Goal: Transaction & Acquisition: Purchase product/service

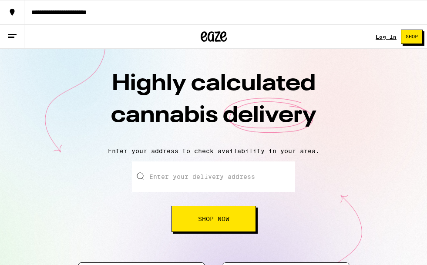
click at [231, 216] on button "Shop Now" at bounding box center [213, 219] width 84 height 26
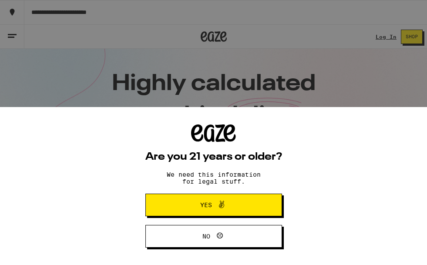
click at [212, 198] on button "Yes" at bounding box center [213, 205] width 137 height 23
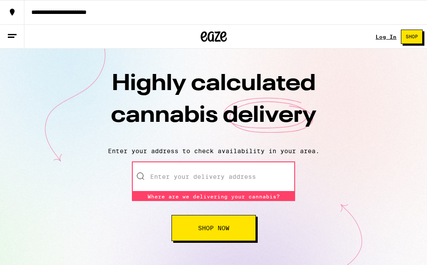
click at [12, 37] on line at bounding box center [11, 37] width 7 height 0
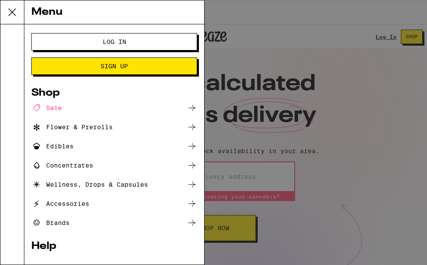
click at [110, 130] on div "Flower & Prerolls" at bounding box center [71, 127] width 81 height 10
